Goal: Task Accomplishment & Management: Use online tool/utility

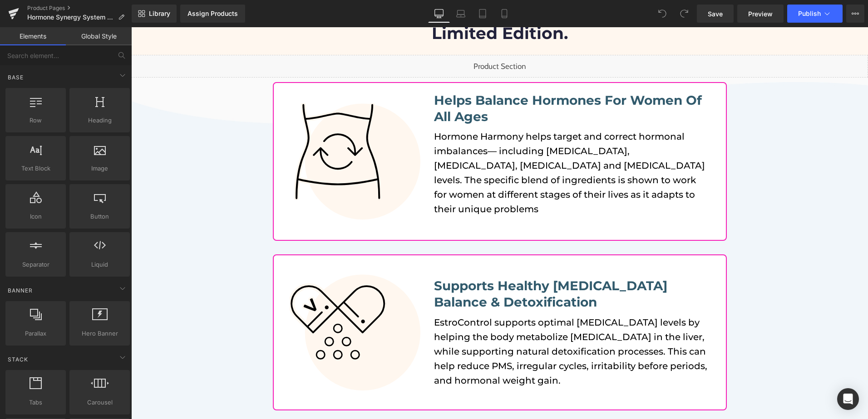
scroll to position [182, 0]
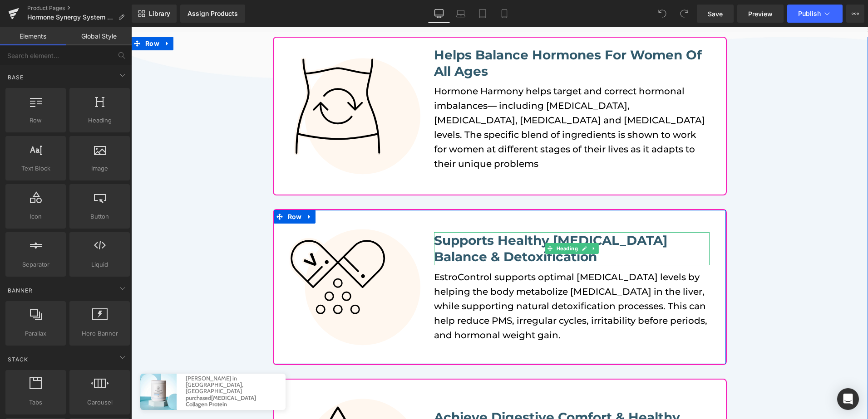
click at [477, 239] on b "Supports Healthy [MEDICAL_DATA] Balance & Detoxification" at bounding box center [550, 249] width 233 height 32
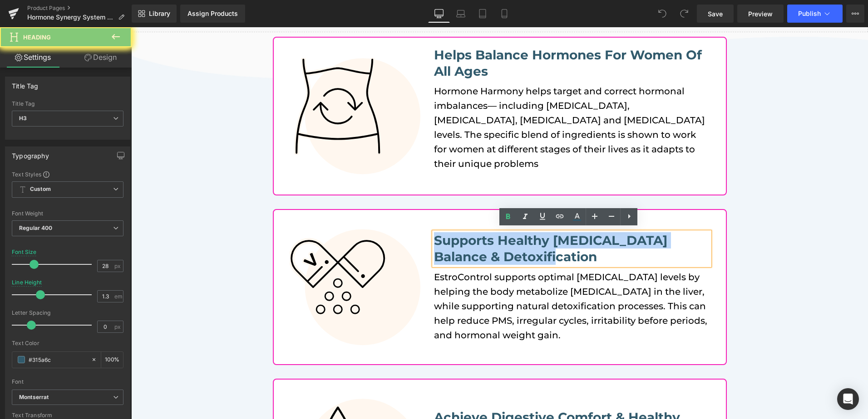
paste div
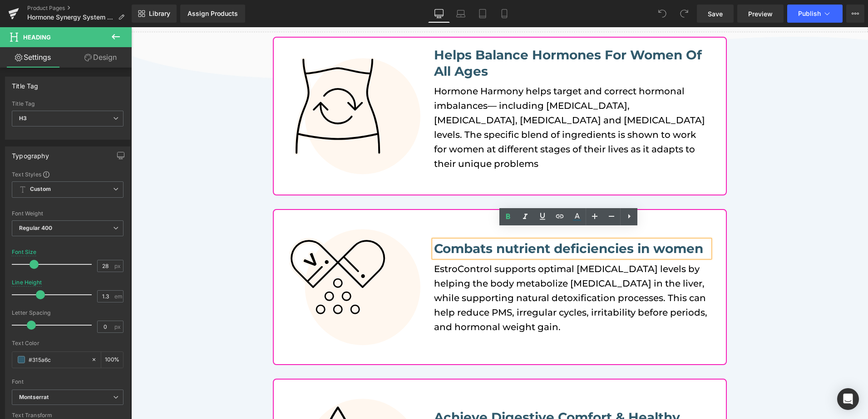
scroll to position [190, 0]
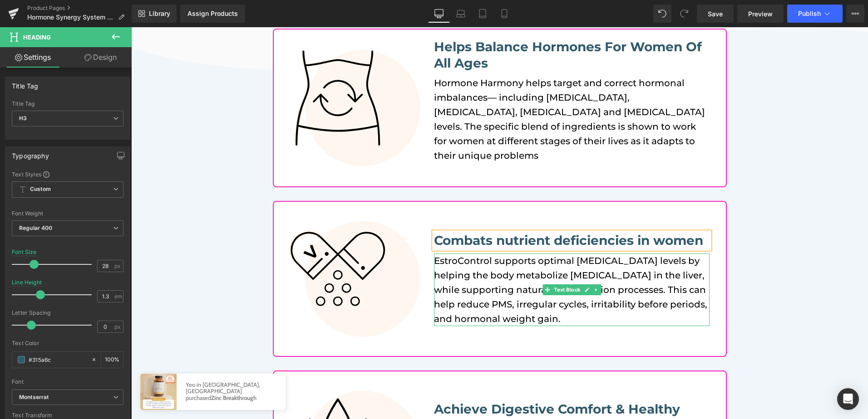
click at [479, 276] on p "EstroControl supports optimal [MEDICAL_DATA] levels by helping the body metabol…" at bounding box center [572, 290] width 276 height 73
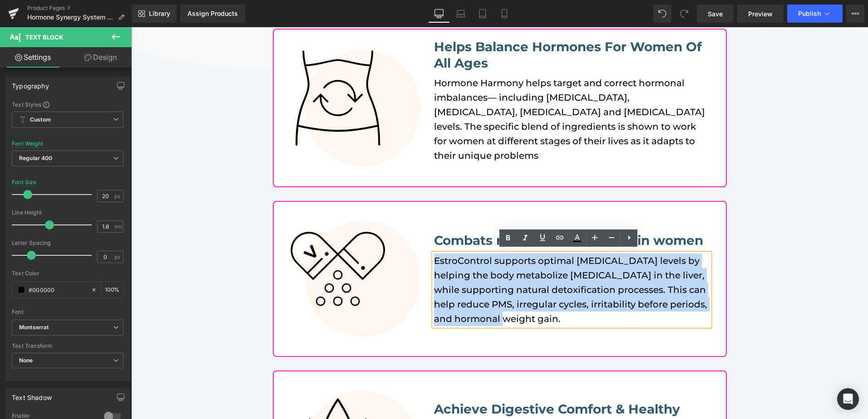
paste div
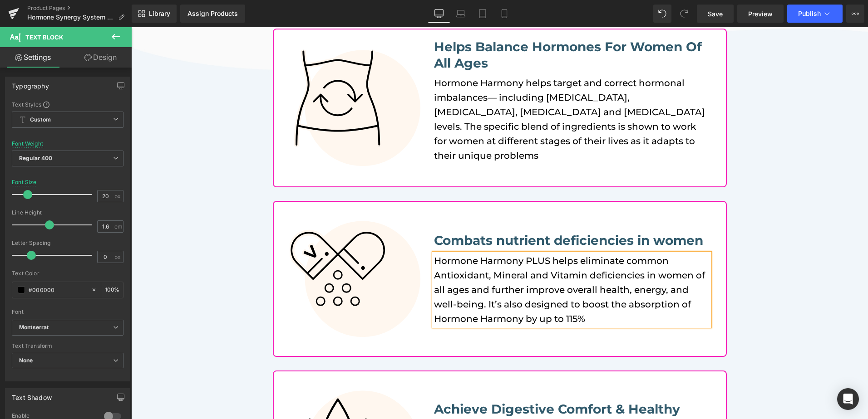
click at [795, 270] on div "Image What's happening on this website [PERSON_NAME] in [GEOGRAPHIC_DATA], [GEO…" at bounding box center [499, 278] width 737 height 499
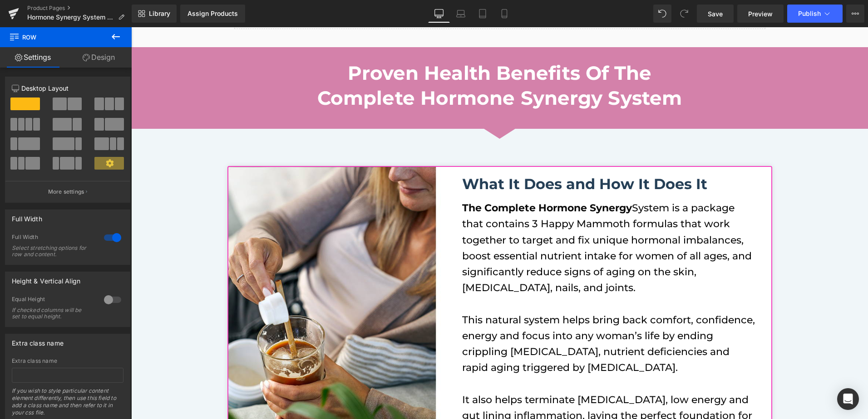
scroll to position [1052, 0]
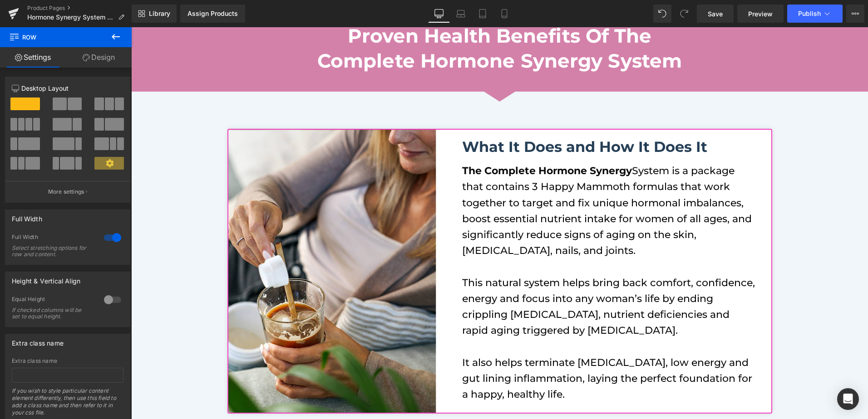
click at [562, 9] on div "Library Assign Products Product Preview No product match your search. Please tr…" at bounding box center [500, 14] width 736 height 18
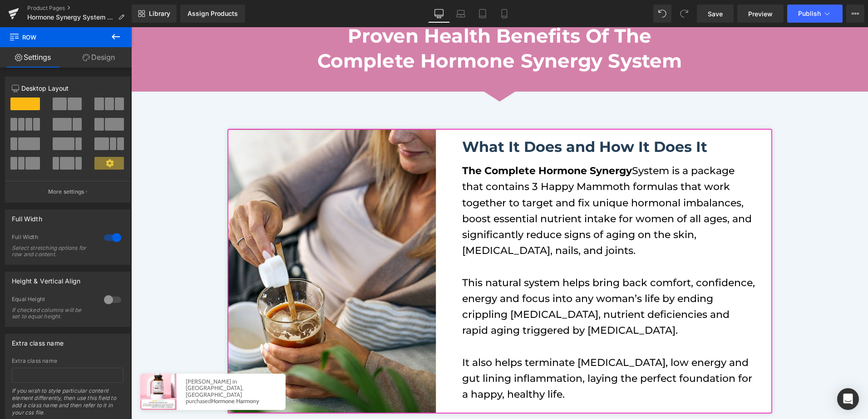
scroll to position [1459, 0]
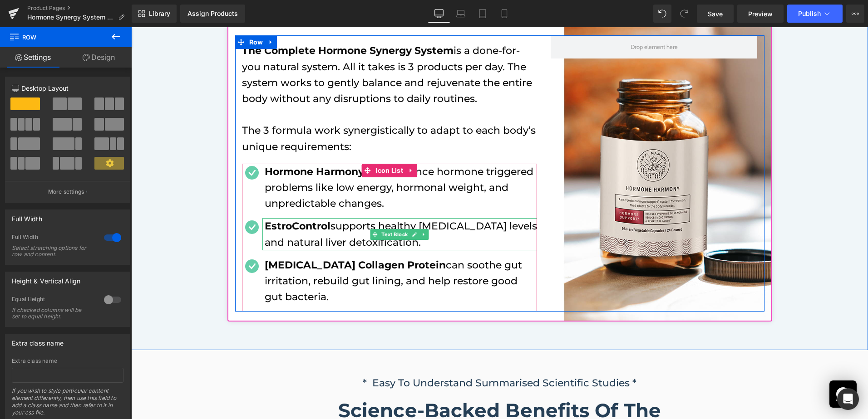
drag, startPoint x: 290, startPoint y: 221, endPoint x: 327, endPoint y: 222, distance: 36.3
click at [290, 221] on strong "EstroControl" at bounding box center [298, 226] width 66 height 12
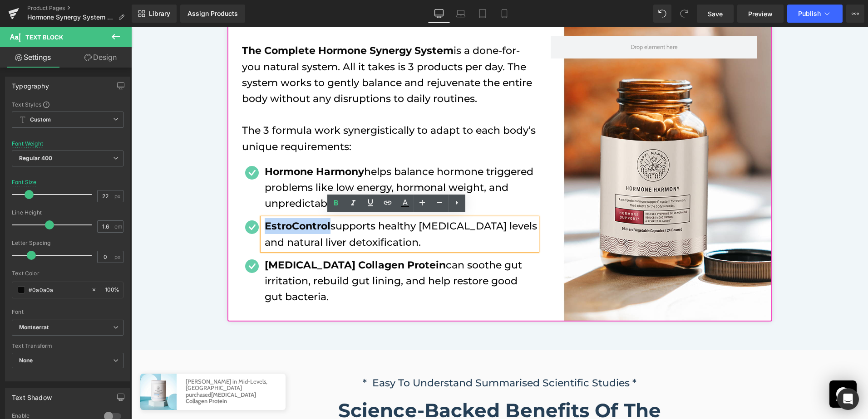
drag, startPoint x: 327, startPoint y: 222, endPoint x: 263, endPoint y: 221, distance: 64.5
click at [265, 221] on strong "EstroControl" at bounding box center [298, 226] width 66 height 12
paste div
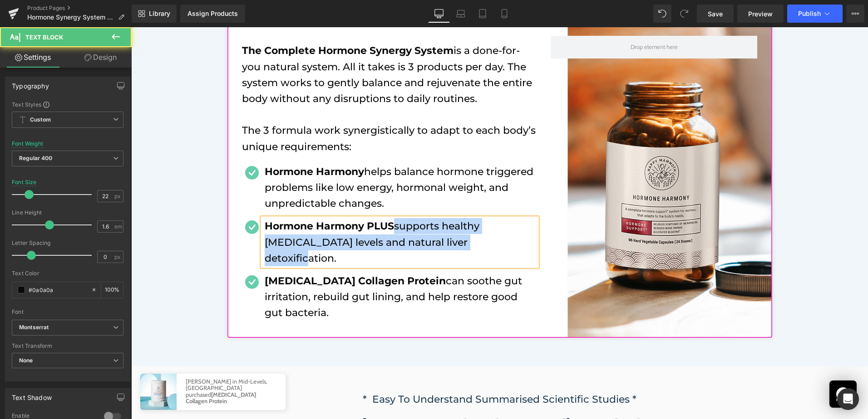
drag, startPoint x: 395, startPoint y: 225, endPoint x: 453, endPoint y: 239, distance: 59.3
click at [453, 239] on p "Hormone Harmony PLUS supports healthy [MEDICAL_DATA] levels and natural liver d…" at bounding box center [401, 242] width 272 height 48
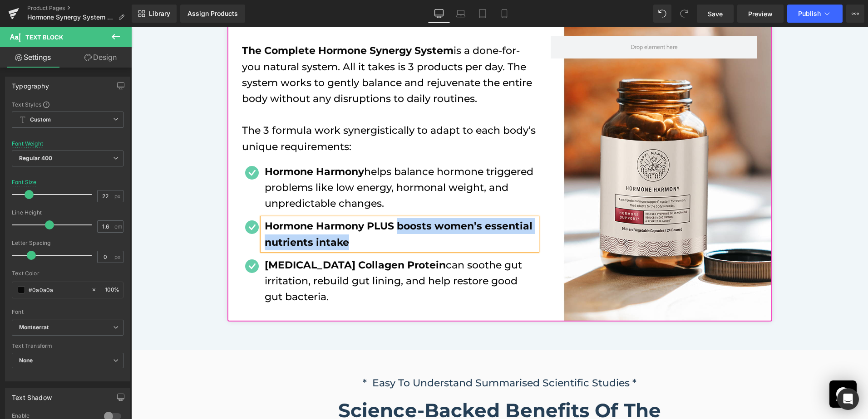
click at [394, 223] on strong "Hormone Harmony PLUS boosts women’s essential nutrients intake" at bounding box center [399, 234] width 268 height 28
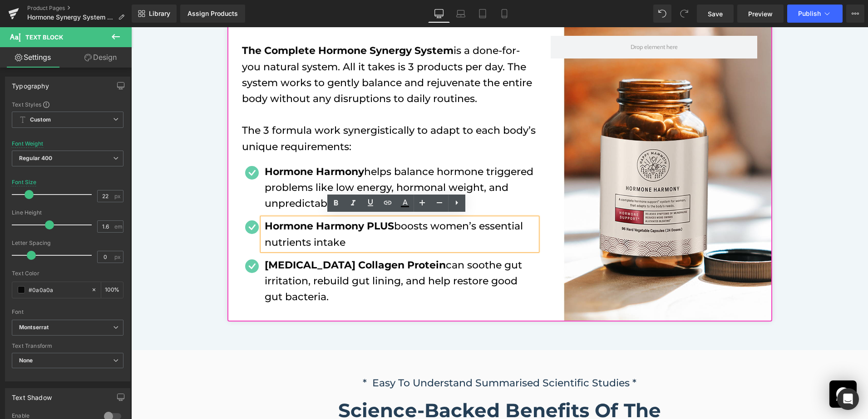
click at [168, 245] on div "Image Image What It Does and How It Does It Heading The Complete Hormone Synerg…" at bounding box center [499, 8] width 737 height 646
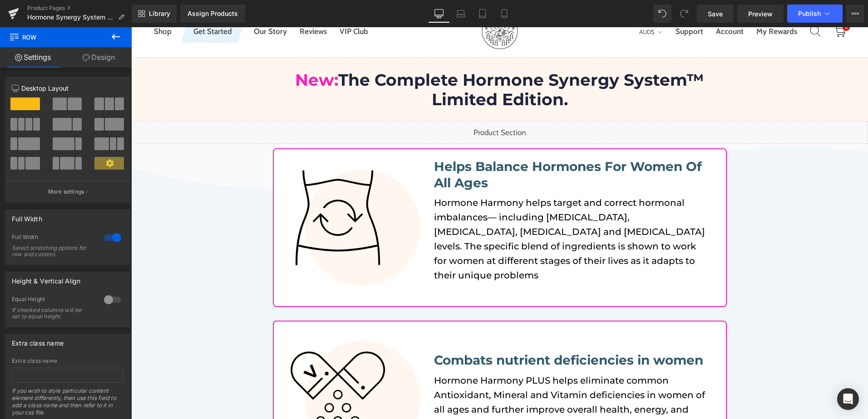
scroll to position [1875, 0]
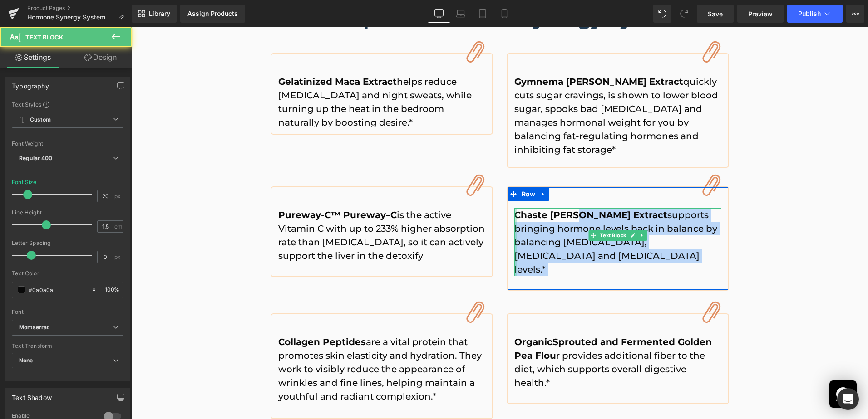
drag, startPoint x: 571, startPoint y: 194, endPoint x: 512, endPoint y: 194, distance: 59.5
click at [514, 208] on div "Chaste [PERSON_NAME] Extract supports bringing hormone levels back in balance b…" at bounding box center [617, 242] width 207 height 68
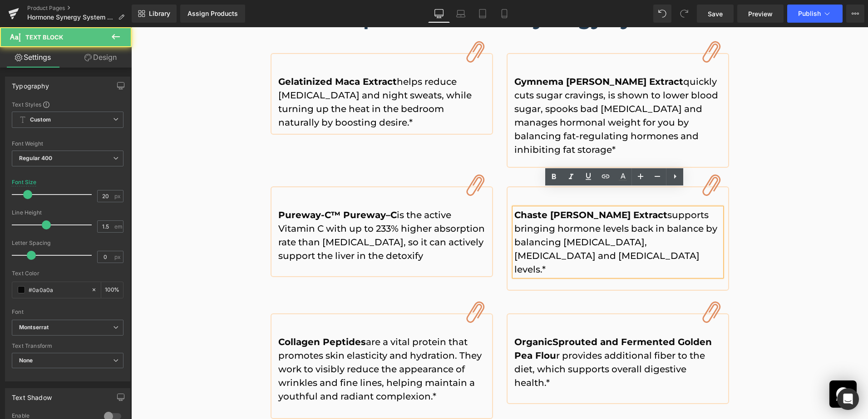
click at [517, 210] on strong "Chaste [PERSON_NAME] Extract" at bounding box center [590, 215] width 153 height 11
click at [514, 210] on strong "Chaste [PERSON_NAME] Extract" at bounding box center [590, 215] width 153 height 11
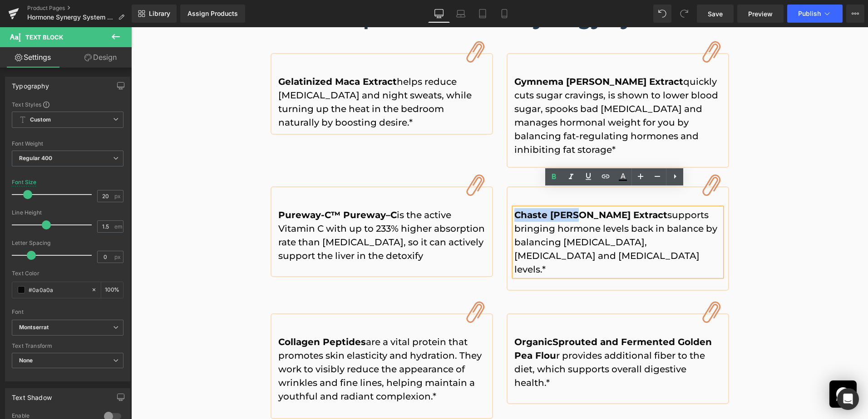
click at [571, 210] on strong "Chaste [PERSON_NAME] Extract" at bounding box center [590, 215] width 153 height 11
copy strong "[PERSON_NAME]"
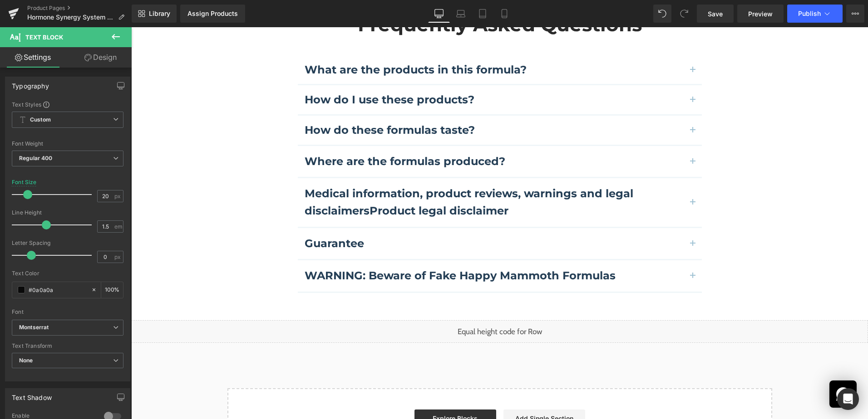
scroll to position [2556, 0]
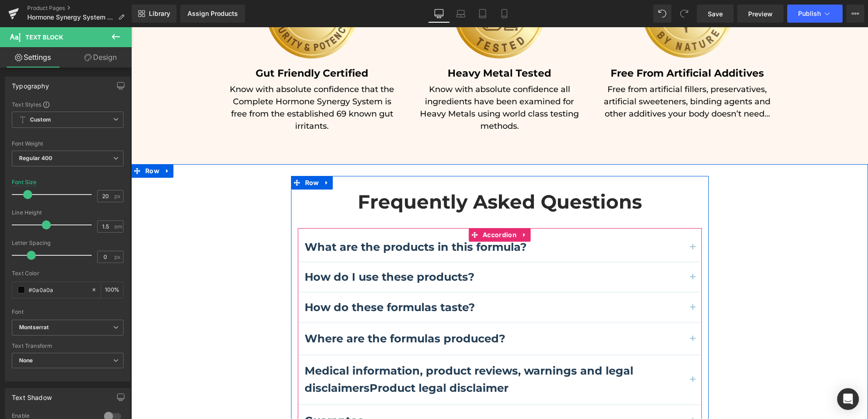
drag, startPoint x: 689, startPoint y: 214, endPoint x: 672, endPoint y: 213, distance: 17.7
click at [693, 250] on span "button" at bounding box center [693, 250] width 0 height 0
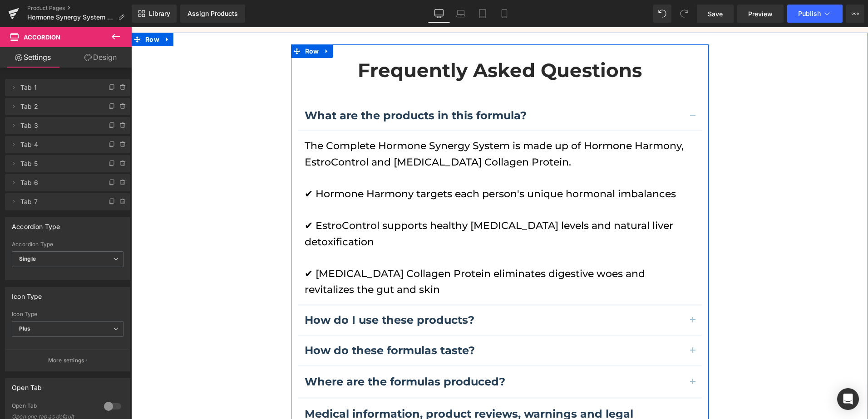
scroll to position [2692, 0]
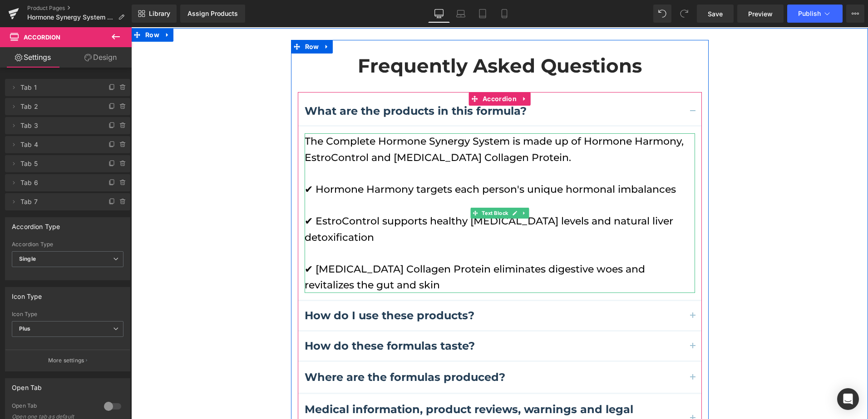
click at [335, 213] on p "✔ EstroControl supports healthy [MEDICAL_DATA] levels and natural liver detoxif…" at bounding box center [500, 237] width 390 height 48
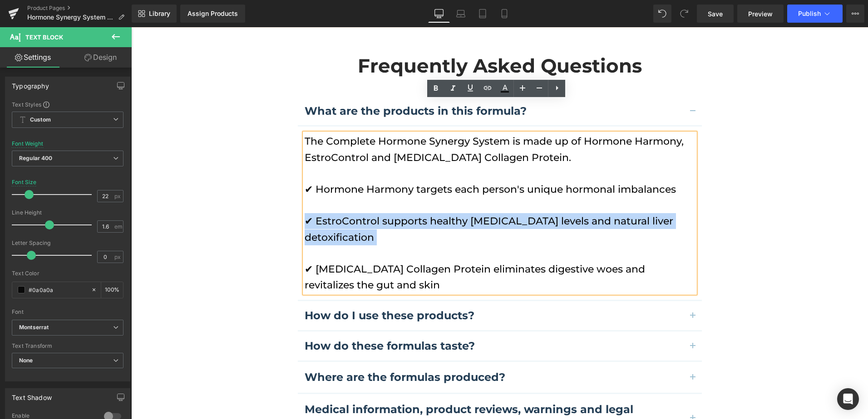
click at [369, 213] on p "✔ EstroControl supports healthy [MEDICAL_DATA] levels and natural liver detoxif…" at bounding box center [500, 237] width 390 height 48
click at [376, 213] on p "✔ EstroControl supports healthy [MEDICAL_DATA] levels and natural liver detoxif…" at bounding box center [500, 237] width 390 height 48
drag, startPoint x: 376, startPoint y: 205, endPoint x: 312, endPoint y: 189, distance: 65.9
click at [312, 213] on p "✔ EstroControl supports healthy [MEDICAL_DATA] levels and natural liver detoxif…" at bounding box center [500, 237] width 390 height 48
paste div
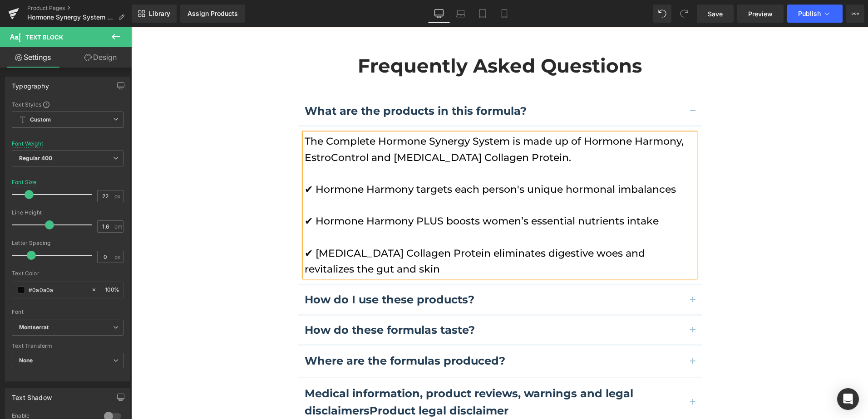
click at [680, 213] on p "✔ Hormone Harmony PLUS boosts women’s essential nutrients intake" at bounding box center [500, 229] width 390 height 32
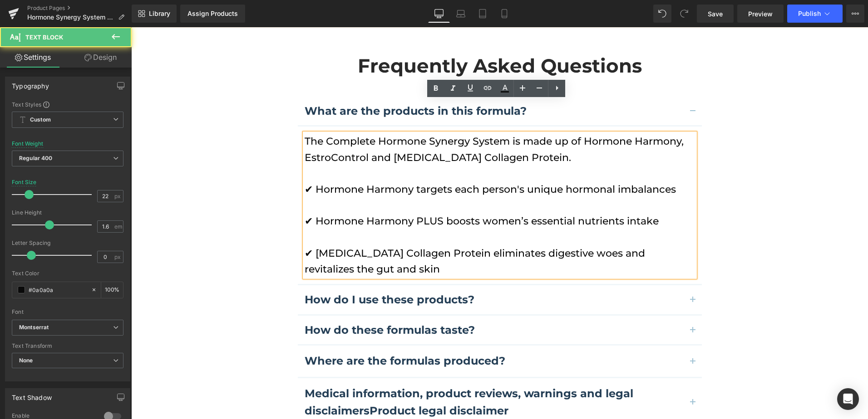
click at [661, 213] on p "✔ Hormone Harmony PLUS boosts women’s essential nutrients intake" at bounding box center [500, 229] width 390 height 32
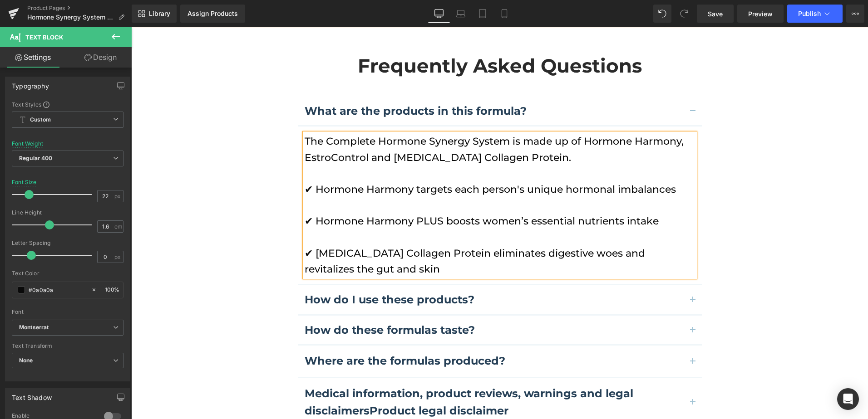
click at [714, 194] on div "Frequently Asked Questions Heading What are the products in this formula? Text …" at bounding box center [499, 271] width 737 height 462
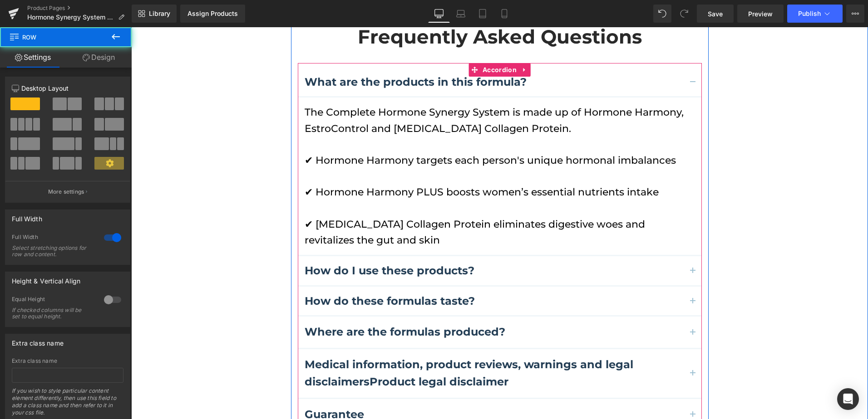
scroll to position [2738, 0]
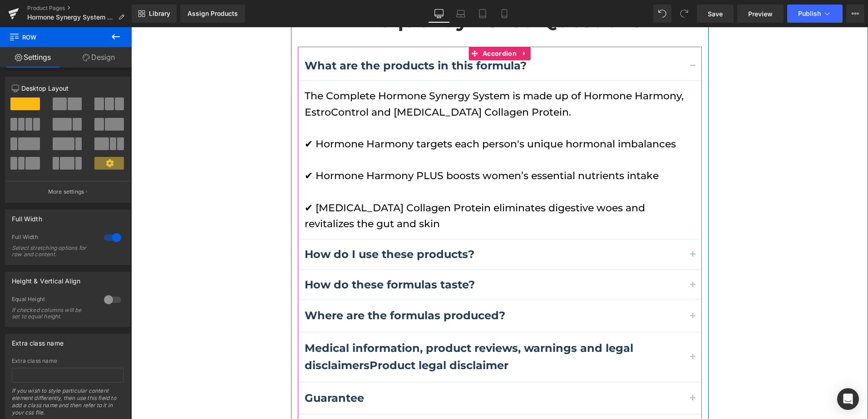
click at [691, 240] on button "button" at bounding box center [693, 254] width 18 height 29
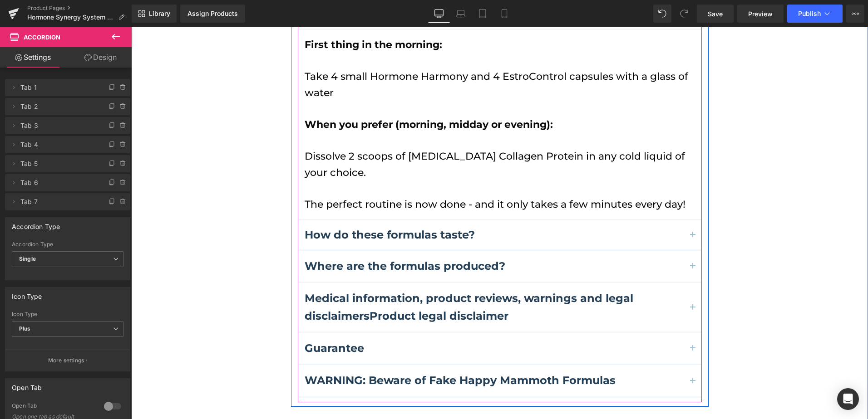
scroll to position [2851, 0]
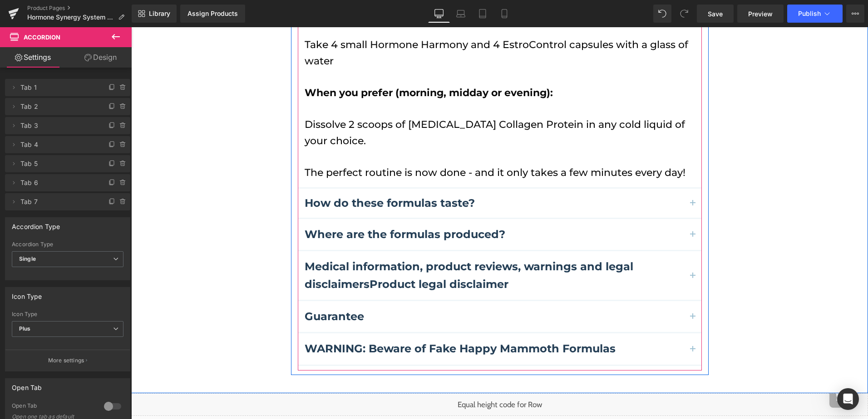
click at [686, 189] on button "button" at bounding box center [693, 203] width 18 height 29
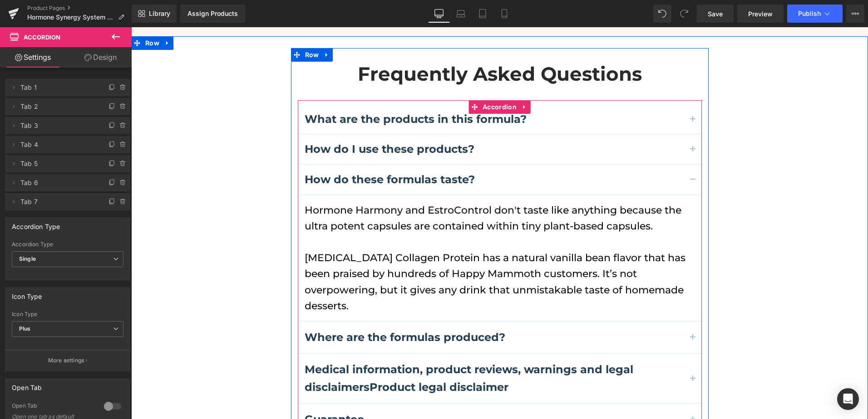
scroll to position [2706, 0]
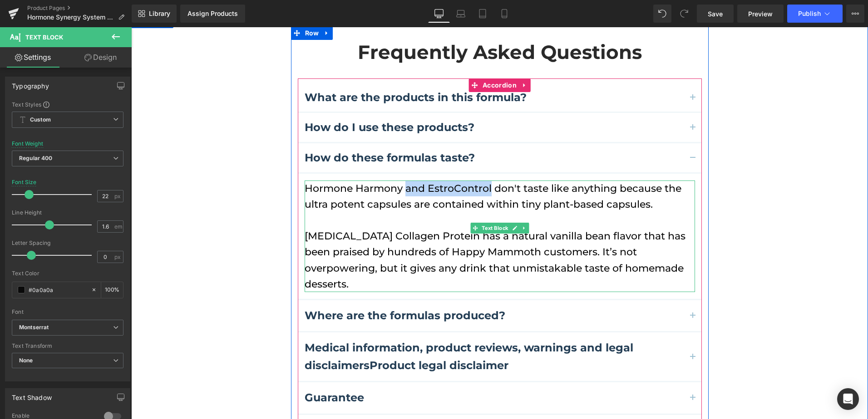
drag, startPoint x: 403, startPoint y: 156, endPoint x: 487, endPoint y: 158, distance: 84.4
click at [487, 181] on p "Hormone Harmony and EstroControl don't taste like anything because the ultra po…" at bounding box center [500, 197] width 390 height 32
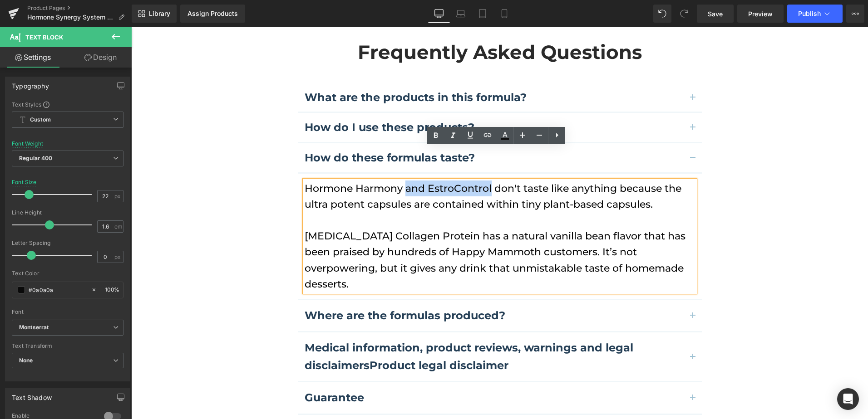
click at [447, 181] on p "Hormone Harmony and EstroControl don't taste like anything because the ultra po…" at bounding box center [500, 197] width 390 height 32
drag, startPoint x: 403, startPoint y: 156, endPoint x: 489, endPoint y: 157, distance: 85.8
click at [489, 181] on p "Hormone Harmony and EstroControl don't taste like anything because the ultra po…" at bounding box center [500, 197] width 390 height 32
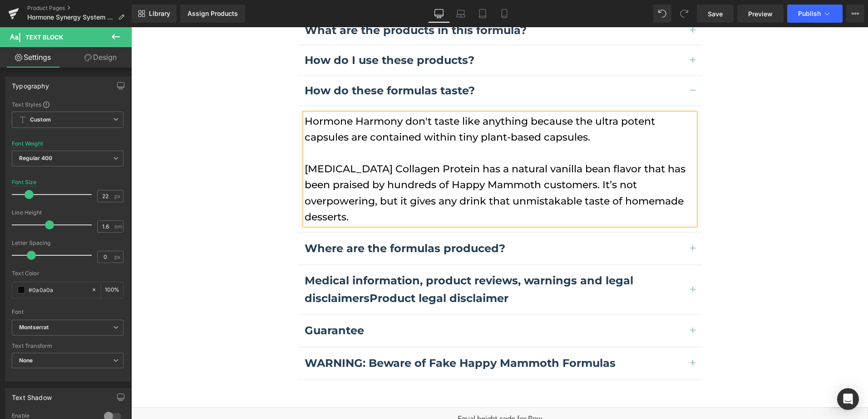
scroll to position [2797, 0]
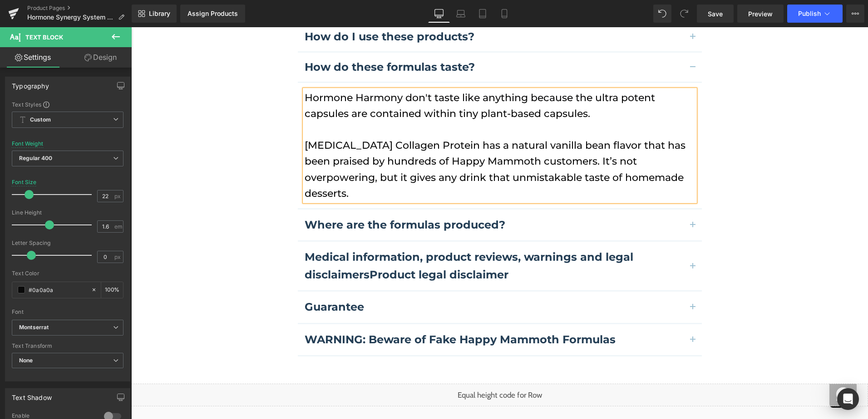
click at [691, 210] on button "button" at bounding box center [693, 225] width 18 height 31
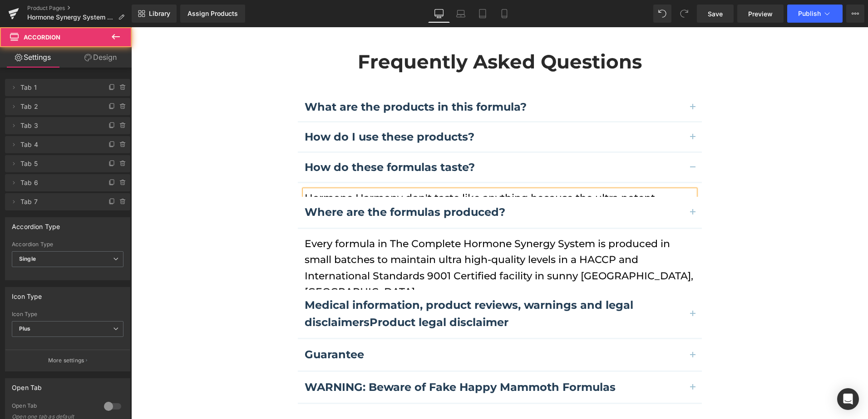
scroll to position [2686, 0]
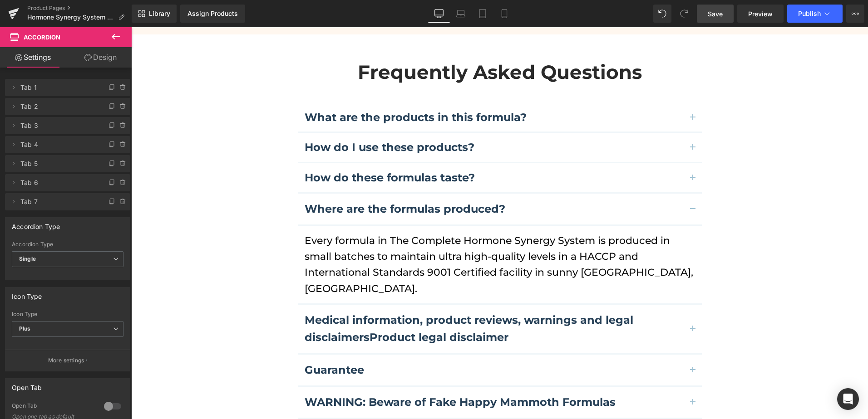
click at [719, 18] on span "Save" at bounding box center [715, 14] width 15 height 10
click at [202, 14] on div "Assign Products" at bounding box center [212, 13] width 50 height 7
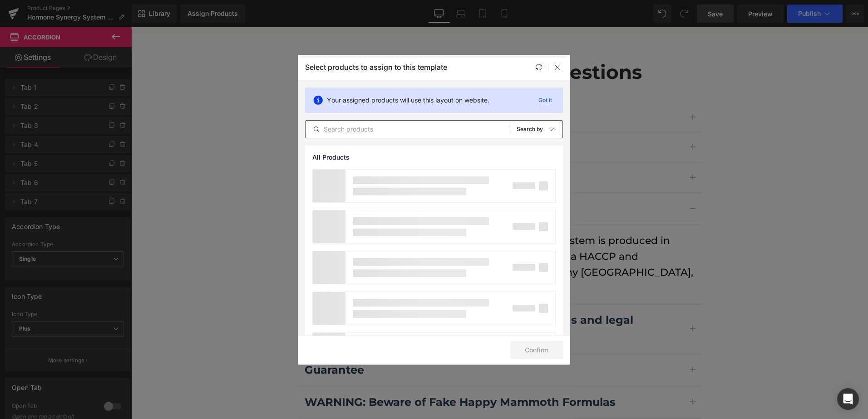
click at [433, 131] on input "text" at bounding box center [406, 129] width 203 height 11
paste input "The Complete Hormone Synergy System™"
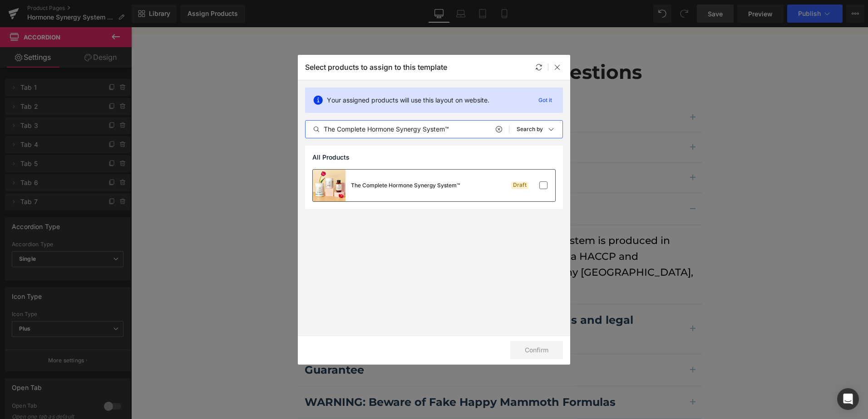
type input "The Complete Hormone Synergy System™"
click at [444, 182] on div "The Complete Hormone Synergy System™" at bounding box center [405, 186] width 109 height 8
click at [545, 352] on button "Confirm" at bounding box center [536, 350] width 53 height 18
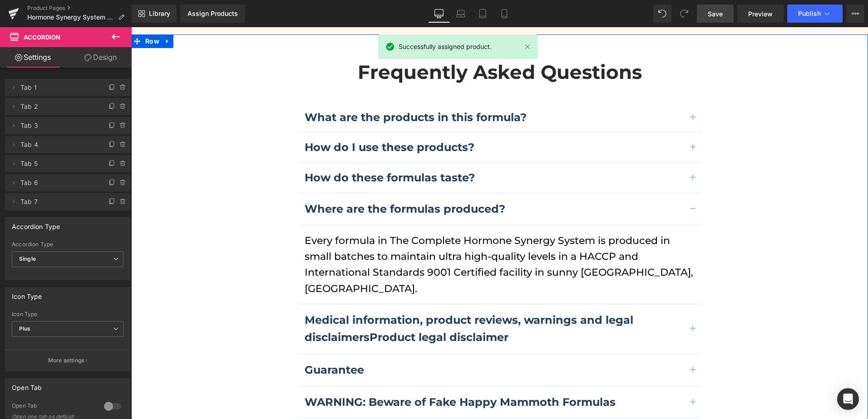
click at [744, 46] on div "Frequently Asked Questions Heading What are the products in this formula? Text …" at bounding box center [499, 237] width 737 height 382
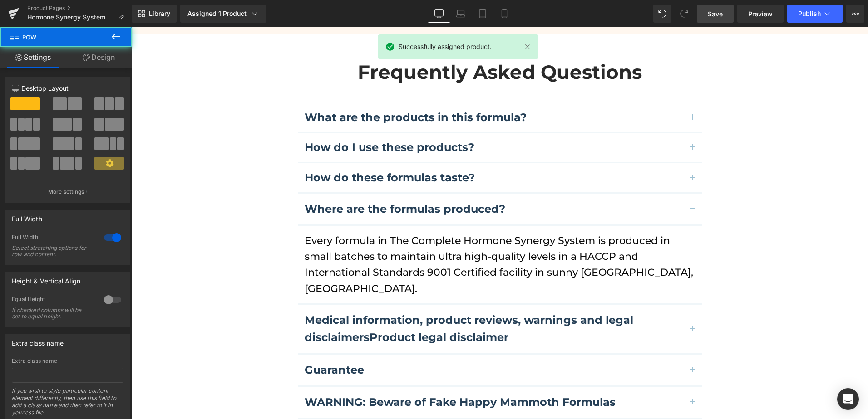
click at [719, 16] on span "Save" at bounding box center [715, 14] width 15 height 10
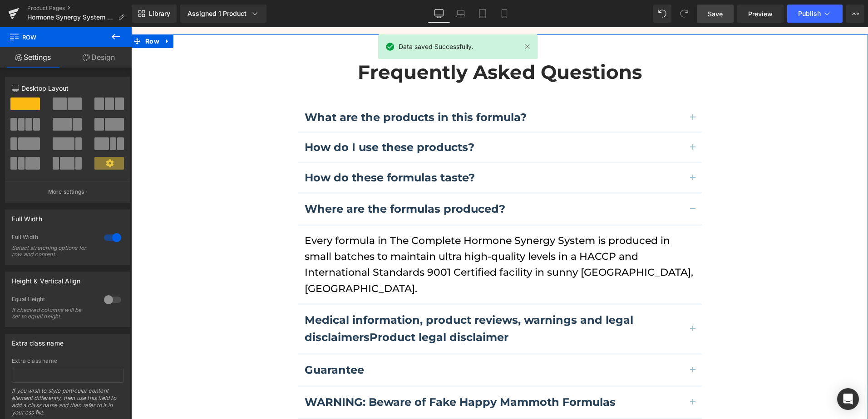
click at [721, 46] on div "Frequently Asked Questions Heading What are the products in this formula? Text …" at bounding box center [499, 237] width 737 height 382
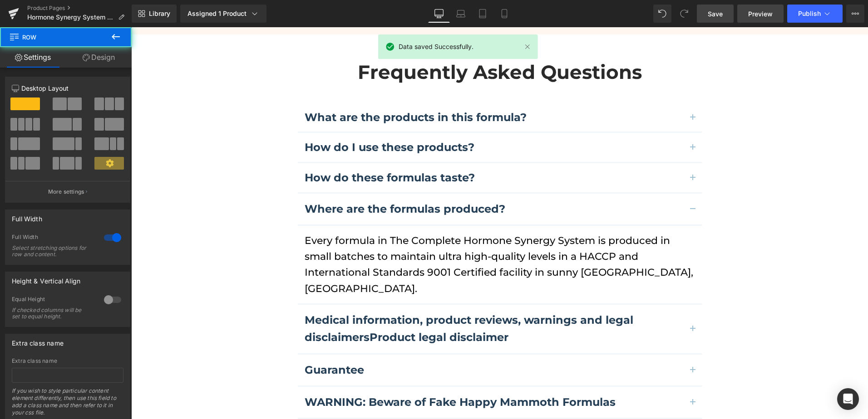
click at [772, 18] on span "Preview" at bounding box center [760, 14] width 25 height 10
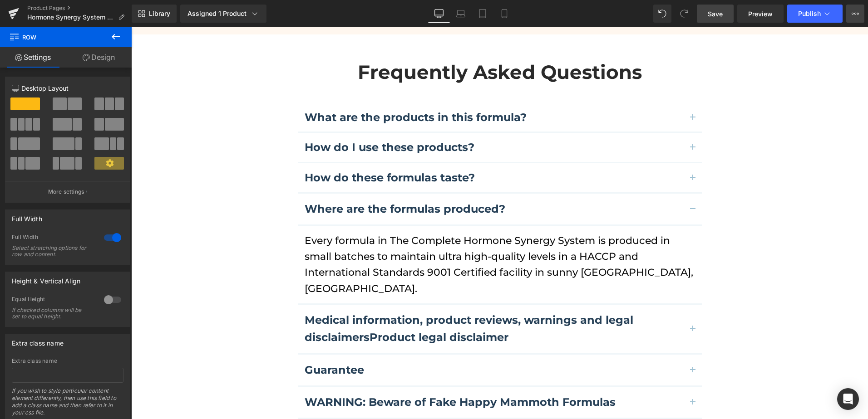
click at [854, 15] on icon at bounding box center [854, 13] width 7 height 7
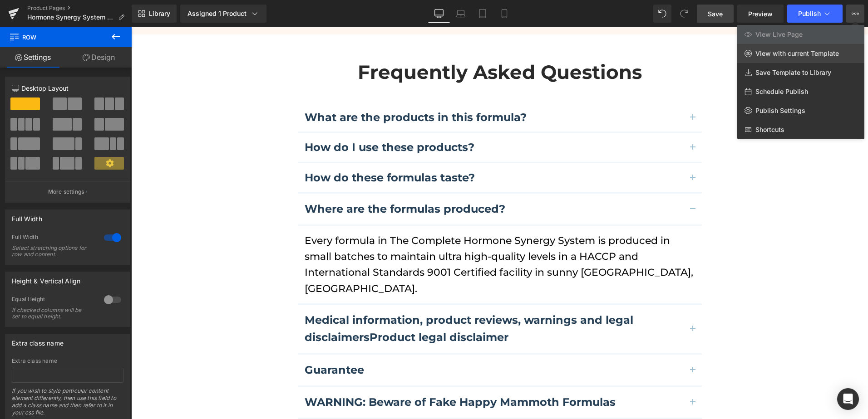
click at [803, 52] on span "View with current Template" at bounding box center [797, 53] width 84 height 8
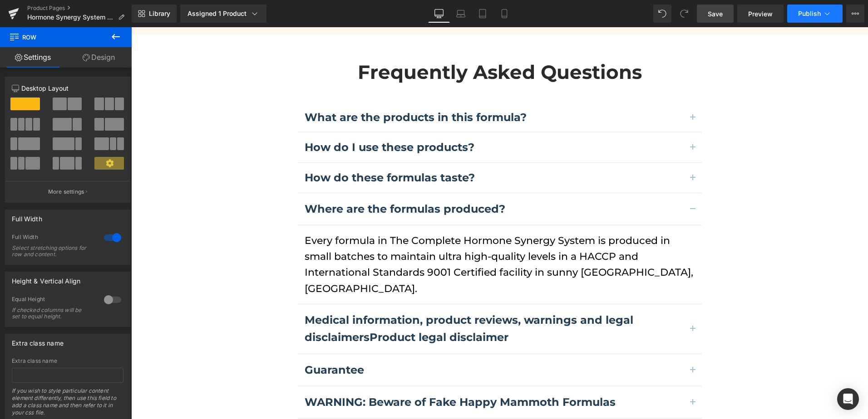
click at [822, 20] on button "Publish" at bounding box center [814, 14] width 55 height 18
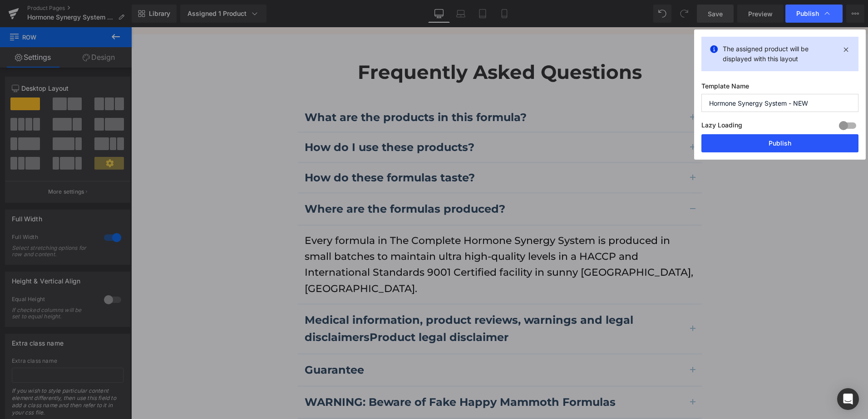
click at [757, 146] on button "Publish" at bounding box center [779, 143] width 157 height 18
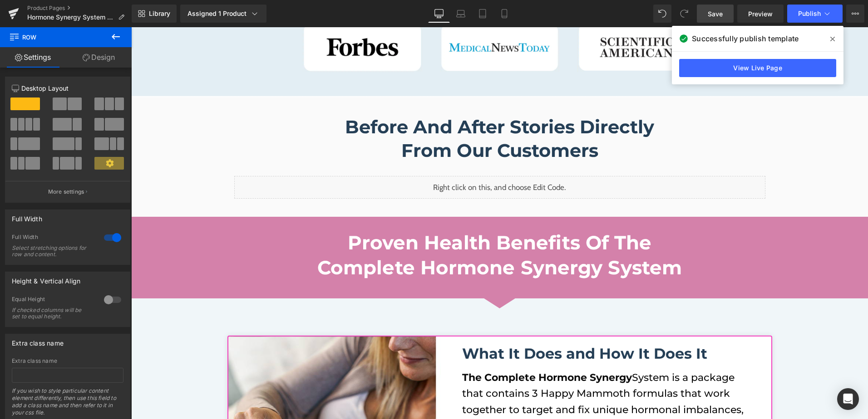
scroll to position [734, 0]
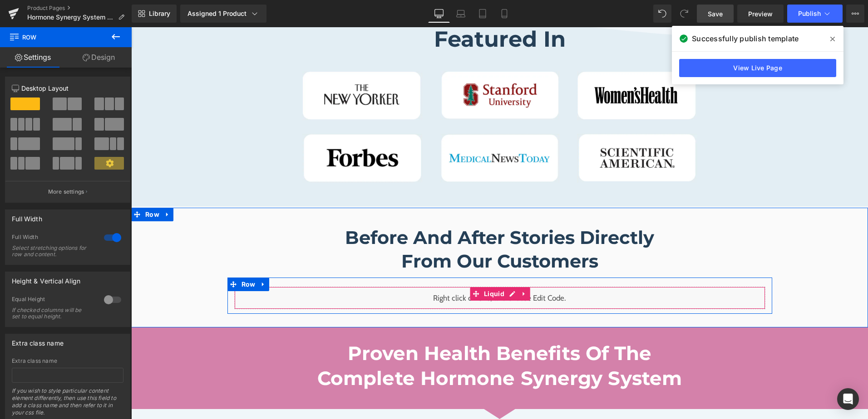
click at [511, 295] on div "Liquid" at bounding box center [499, 298] width 531 height 23
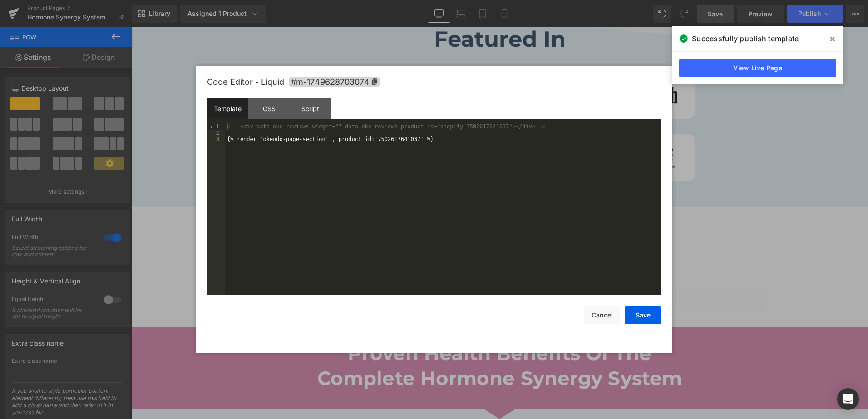
click at [382, 139] on div "<!-- <div data-oke-reviews-widget="" data-oke-reviews-product-id="shopify-75026…" at bounding box center [443, 215] width 436 height 184
click at [439, 203] on div "<!-- <div data-oke-reviews-widget="" data-oke-reviews-product-id="shopify-75026…" at bounding box center [443, 215] width 436 height 184
click at [649, 319] on button "Save" at bounding box center [643, 315] width 36 height 18
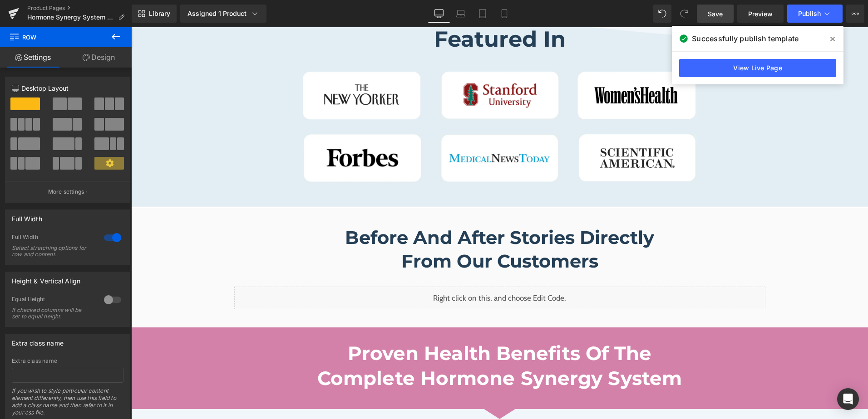
click at [118, 37] on icon at bounding box center [116, 36] width 8 height 5
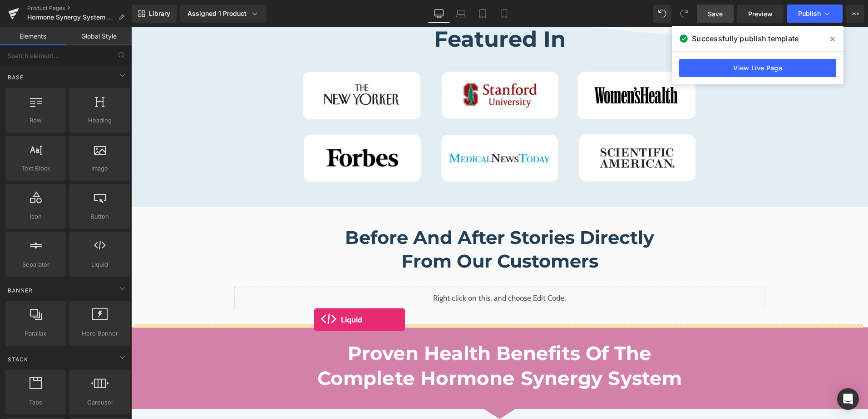
drag, startPoint x: 231, startPoint y: 283, endPoint x: 316, endPoint y: 318, distance: 91.8
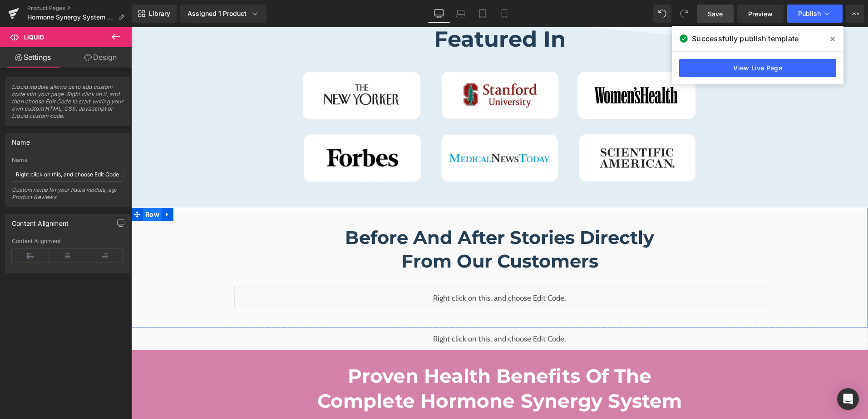
click at [147, 210] on span "Row" at bounding box center [152, 215] width 19 height 14
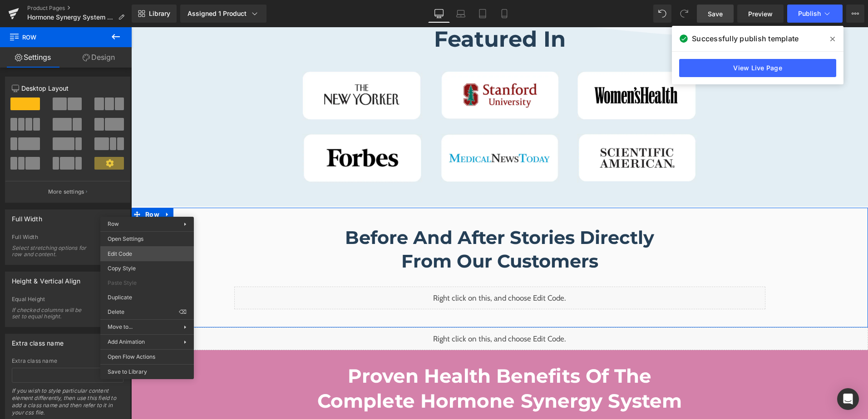
click at [170, 250] on body "Row You are previewing how the will restyle your page. You can not edit Element…" at bounding box center [434, 209] width 868 height 419
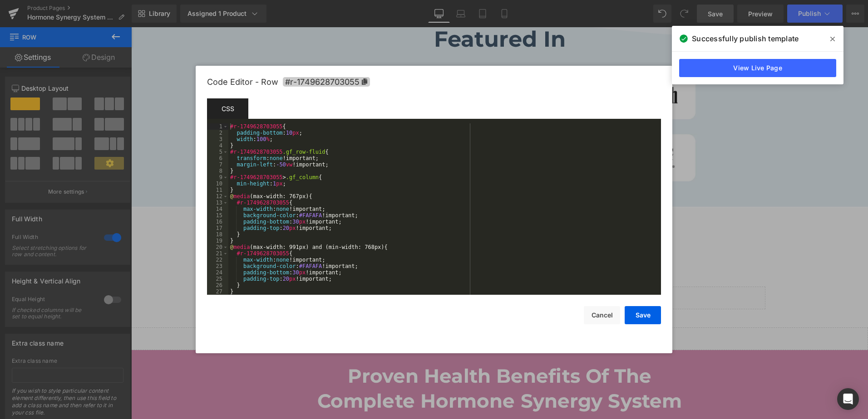
click at [362, 85] on span "#r-1749628703055" at bounding box center [326, 82] width 87 height 10
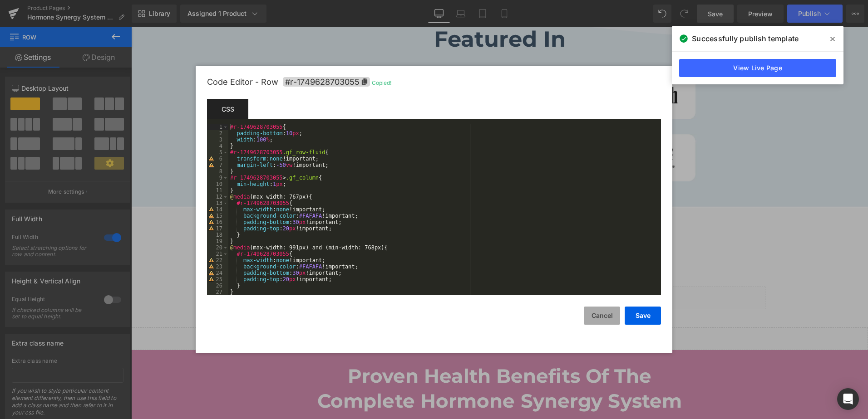
click at [600, 316] on button "Cancel" at bounding box center [602, 316] width 36 height 18
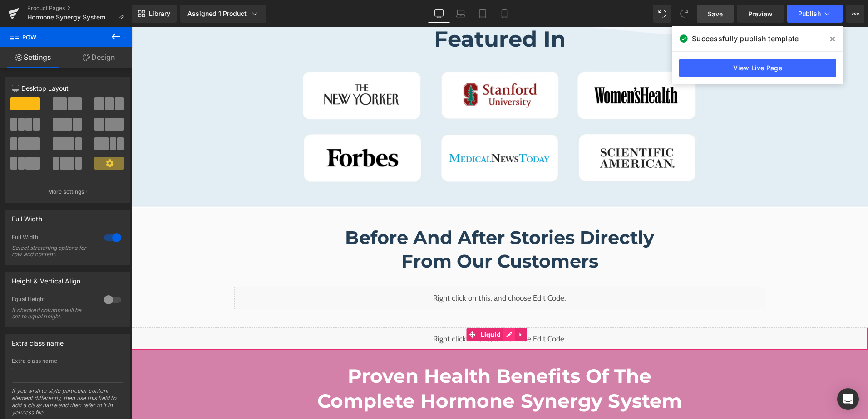
click at [507, 332] on div "Liquid" at bounding box center [499, 339] width 737 height 23
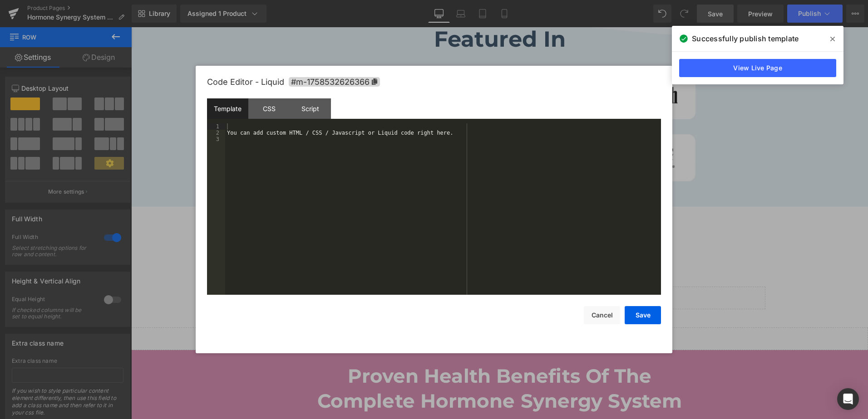
click at [308, 220] on div "You can add custom HTML / CSS / Javascript or Liquid code right here." at bounding box center [443, 215] width 436 height 184
click at [275, 110] on div "CSS" at bounding box center [268, 108] width 41 height 20
click at [281, 217] on div "#m-1758532626366 { }" at bounding box center [443, 215] width 436 height 184
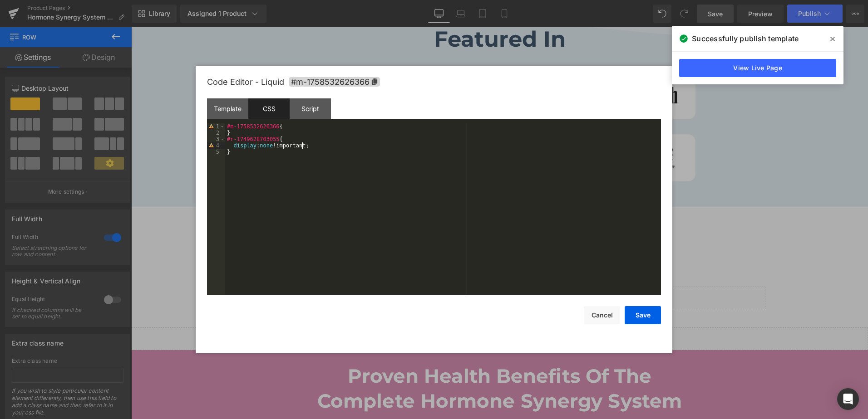
click at [281, 217] on div "#m-1758532626366 { } #r-1749628703055 { display : none !important; }" at bounding box center [443, 215] width 436 height 184
click at [646, 315] on button "Save" at bounding box center [643, 315] width 36 height 18
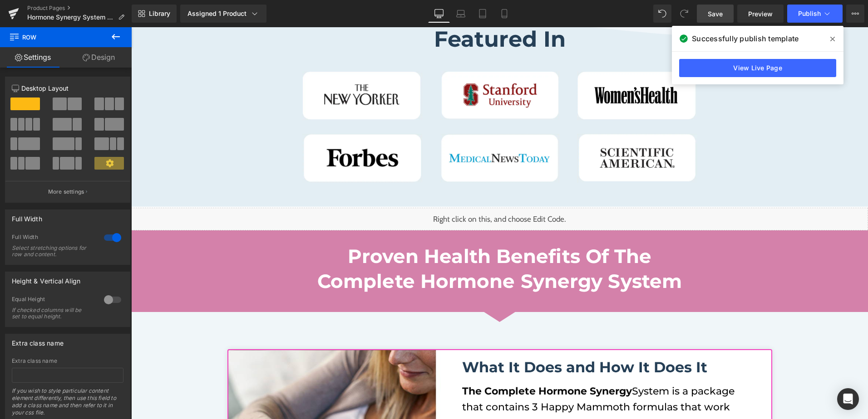
click at [835, 36] on span at bounding box center [832, 39] width 15 height 15
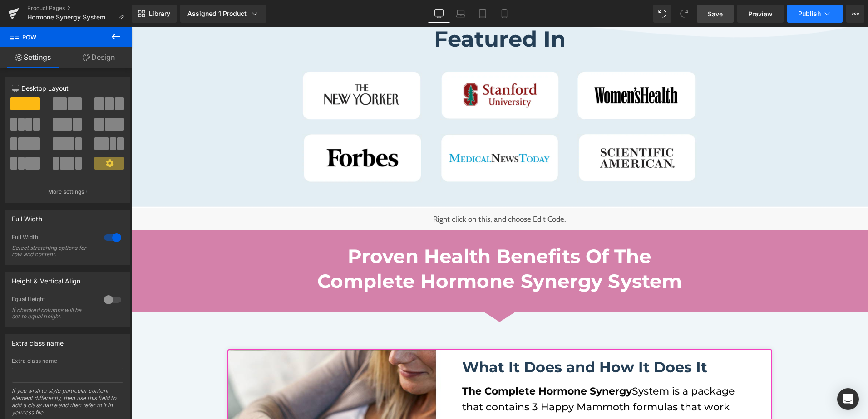
click at [816, 15] on span "Publish" at bounding box center [809, 13] width 23 height 7
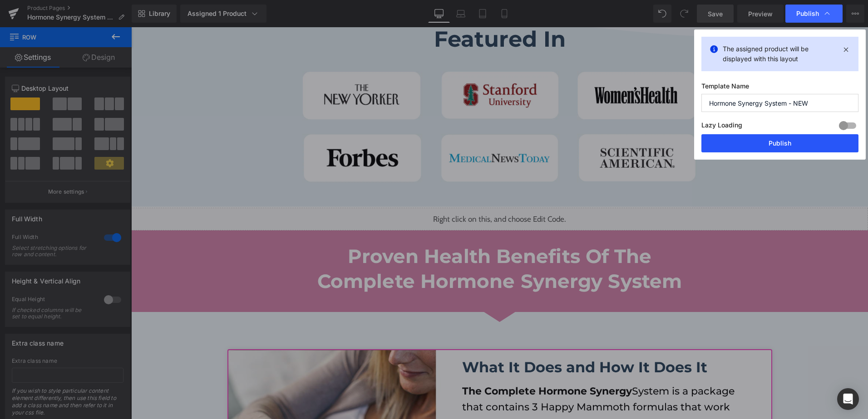
click at [760, 148] on button "Publish" at bounding box center [779, 143] width 157 height 18
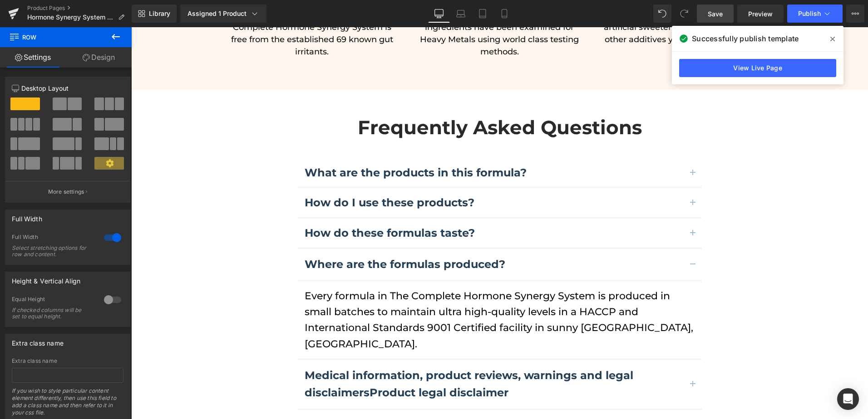
scroll to position [2550, 0]
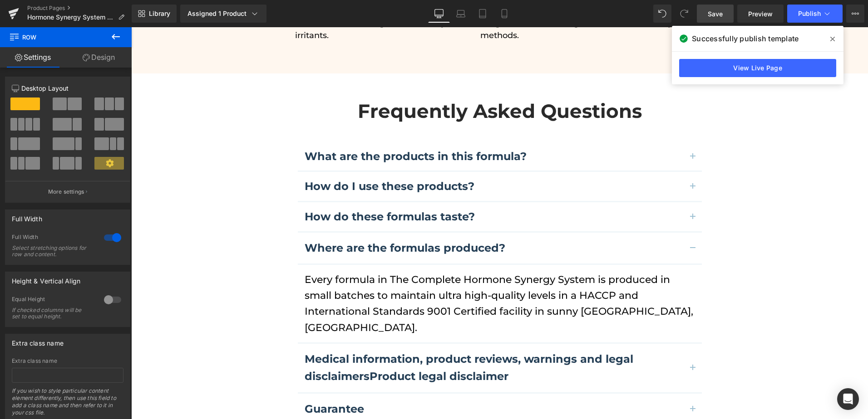
click at [690, 394] on button "button" at bounding box center [693, 409] width 18 height 31
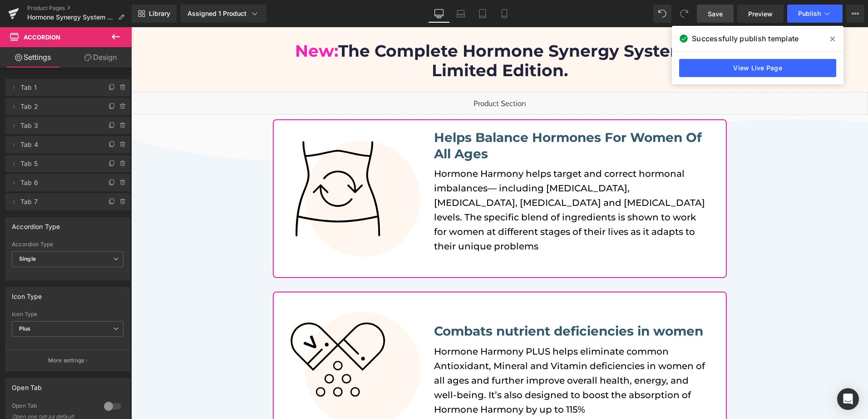
scroll to position [0, 0]
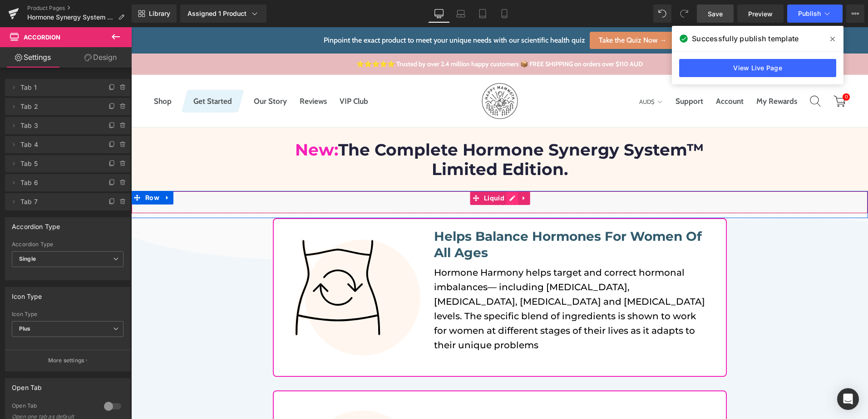
click at [510, 196] on div "Liquid" at bounding box center [499, 202] width 737 height 23
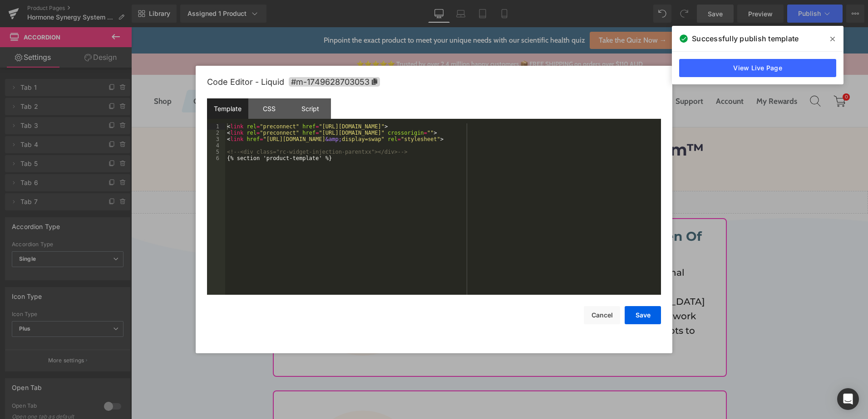
click at [453, 199] on div "< link rel = "preconnect" href = "[URL][DOMAIN_NAME]" > < link rel = "preconnec…" at bounding box center [443, 215] width 436 height 184
click at [272, 109] on div "CSS" at bounding box center [268, 108] width 41 height 20
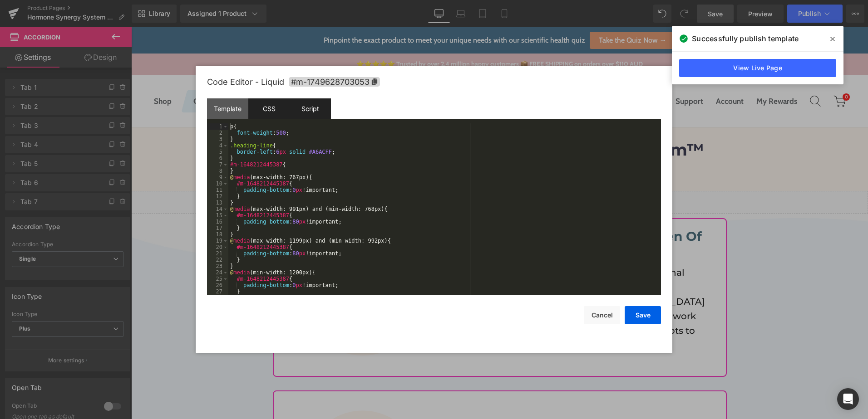
click at [304, 103] on div "Script" at bounding box center [310, 108] width 41 height 20
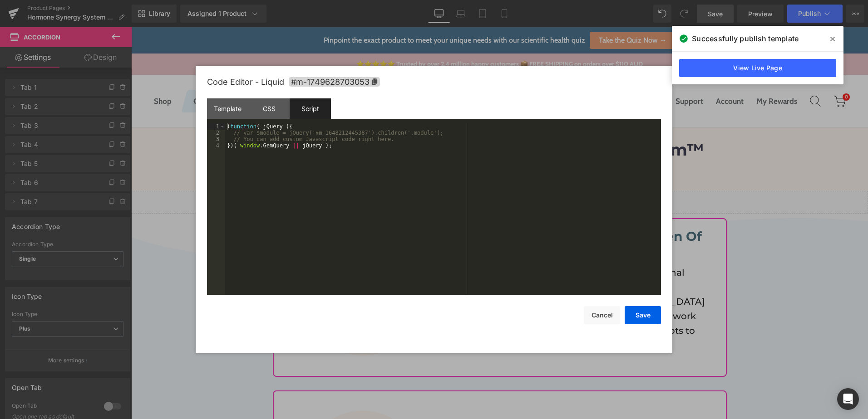
click at [438, 145] on div "( function ( jQuery ) { // var $module = jQuery('#m-1648212445387').children('.…" at bounding box center [443, 215] width 436 height 184
click at [595, 315] on button "Cancel" at bounding box center [602, 315] width 36 height 18
